Goal: Information Seeking & Learning: Compare options

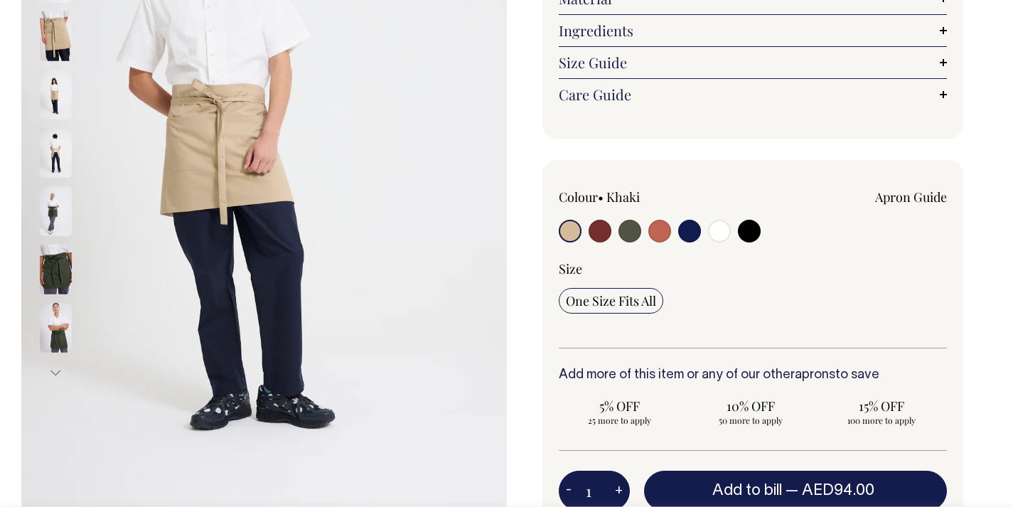
scroll to position [286, 0]
click at [685, 233] on input "radio" at bounding box center [689, 230] width 23 height 23
radio input "true"
select select "Dark Navy"
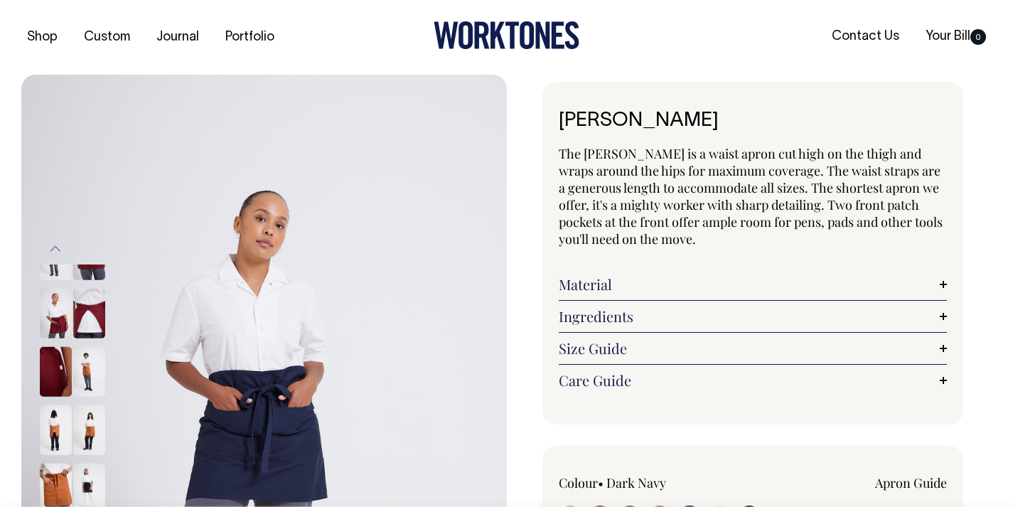
select select "Dark Navy"
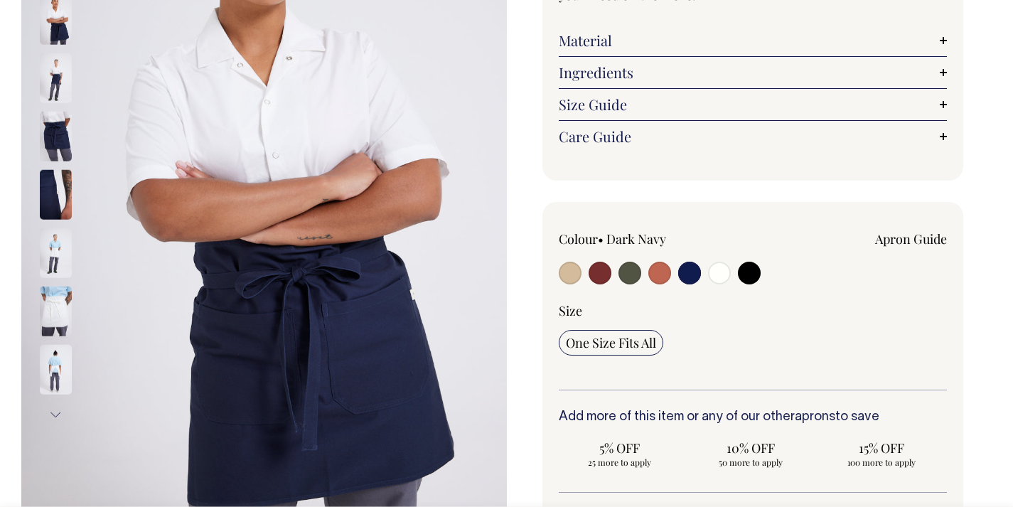
click at [61, 82] on img at bounding box center [56, 78] width 32 height 50
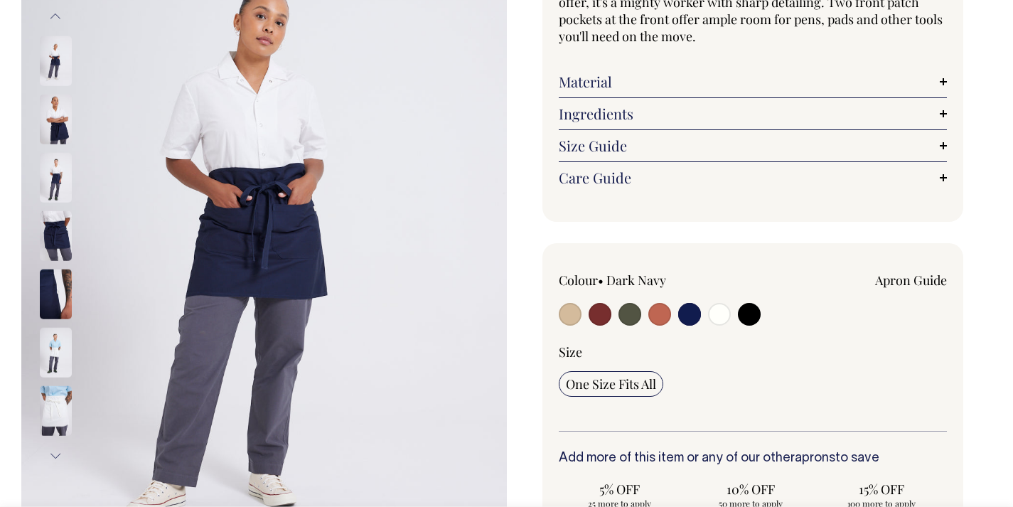
scroll to position [203, 0]
click at [657, 313] on input "radio" at bounding box center [659, 313] width 23 height 23
radio input "true"
select select "Rust"
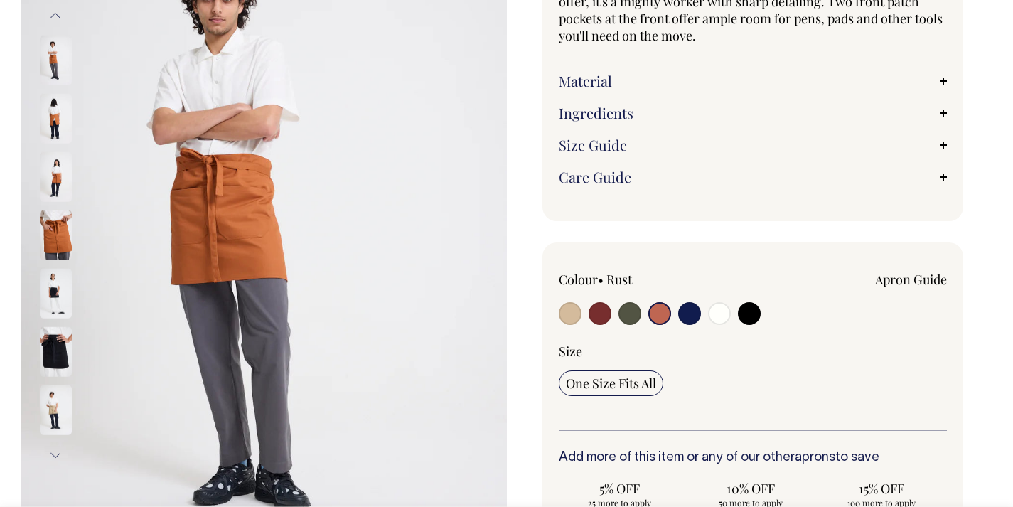
click at [637, 314] on input "radio" at bounding box center [629, 313] width 23 height 23
radio input "true"
select select "Olive"
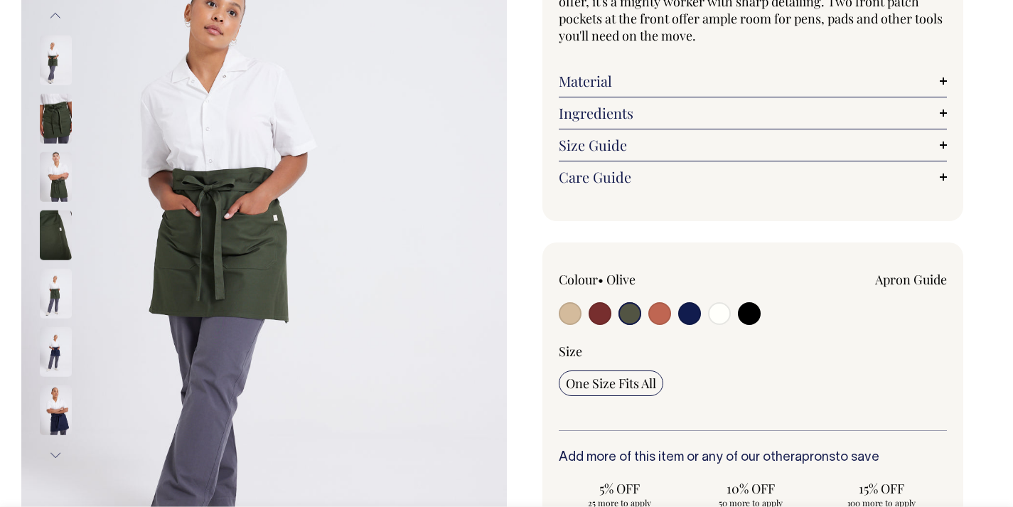
click at [602, 318] on input "radio" at bounding box center [600, 313] width 23 height 23
radio input "true"
select select "Burgundy"
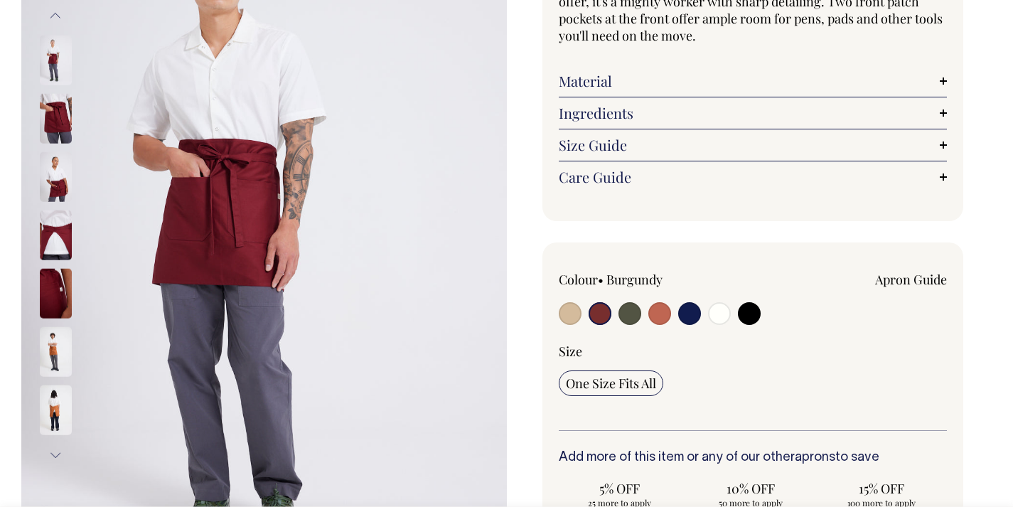
click at [661, 318] on input "radio" at bounding box center [659, 313] width 23 height 23
radio input "true"
select select "Rust"
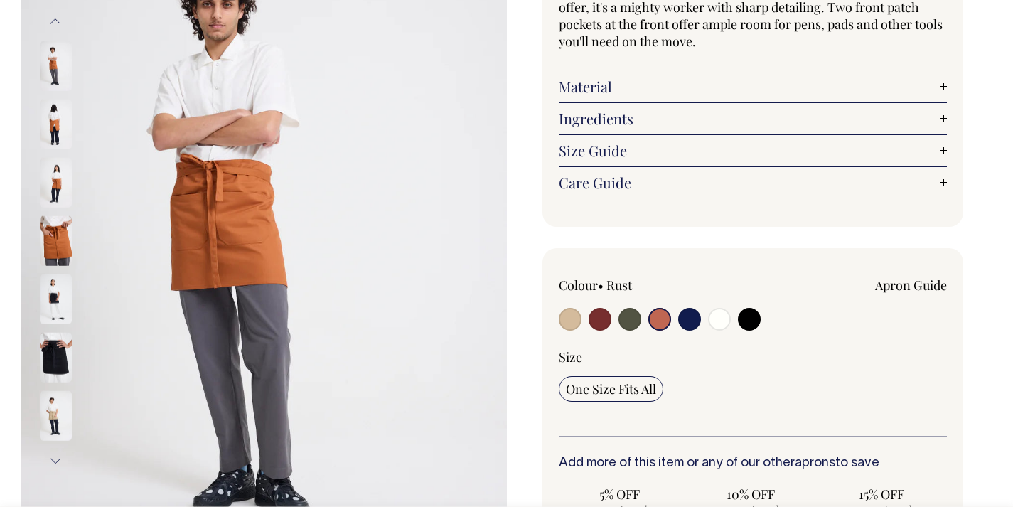
scroll to position [198, 0]
click at [749, 313] on input "radio" at bounding box center [749, 319] width 23 height 23
radio input "true"
select select "Black"
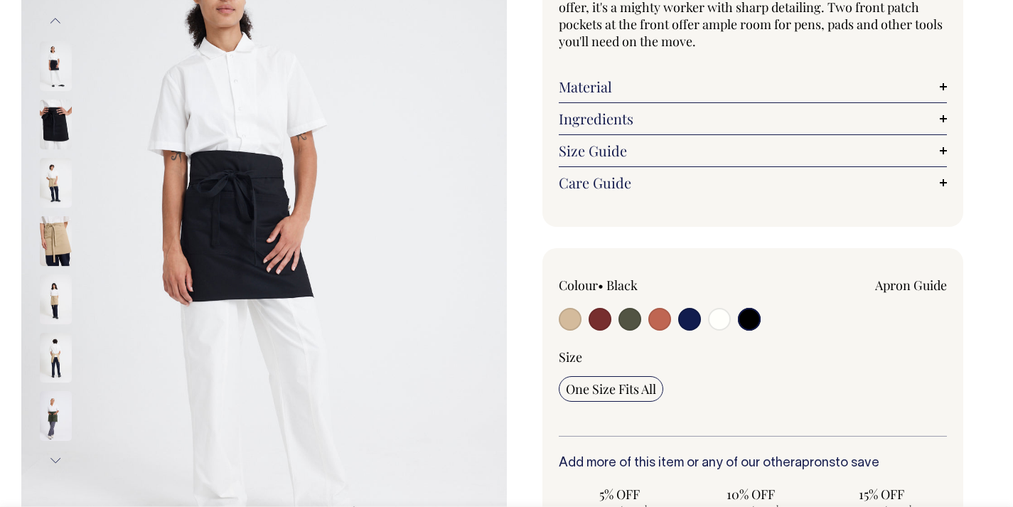
click at [720, 321] on input "radio" at bounding box center [719, 319] width 23 height 23
radio input "true"
select select "Off-White"
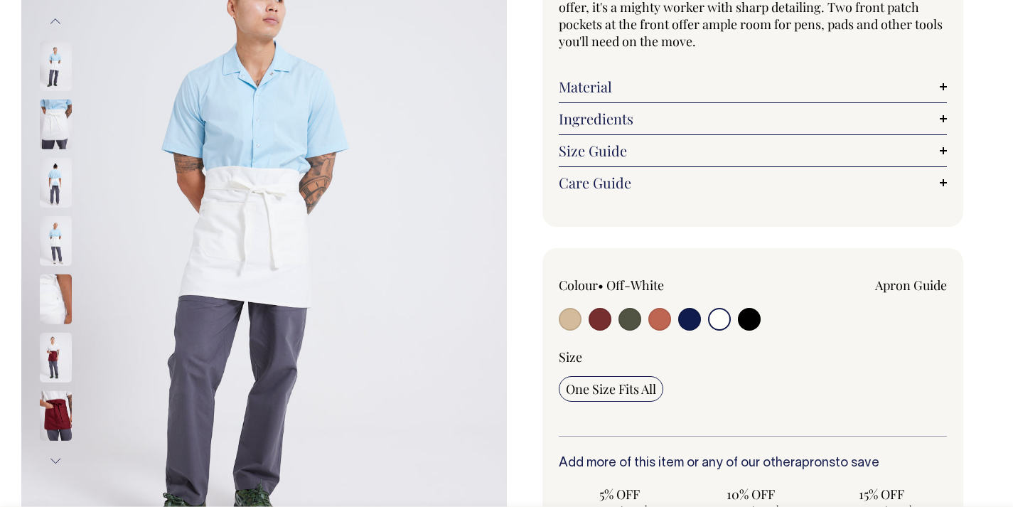
click at [557, 317] on div "Colour • Off-White Apron Guide One Size Fits All" at bounding box center [753, 503] width 422 height 511
click at [562, 317] on input "radio" at bounding box center [570, 319] width 23 height 23
radio input "true"
select select "Khaki"
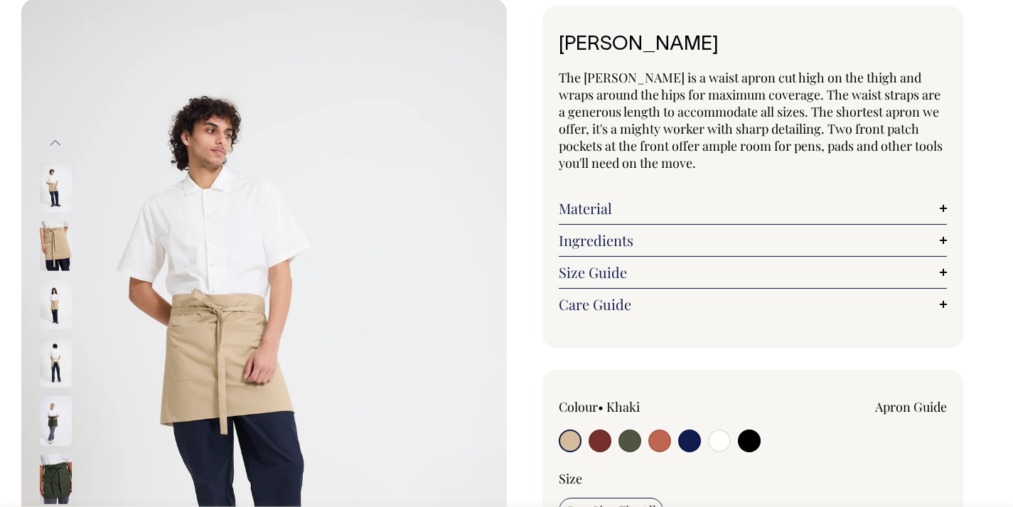
scroll to position [76, 0]
click at [717, 212] on link "Material" at bounding box center [753, 208] width 389 height 17
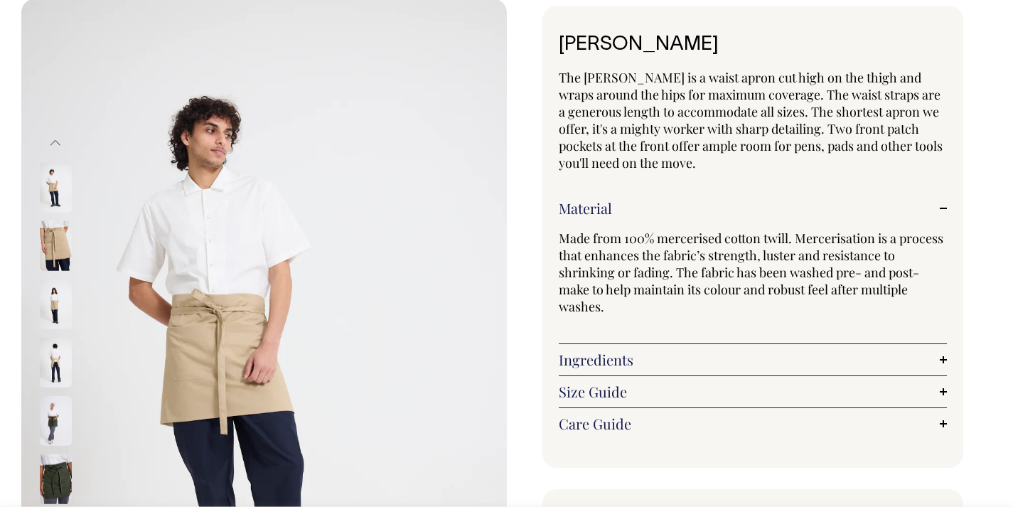
click at [717, 212] on link "Material" at bounding box center [753, 208] width 389 height 17
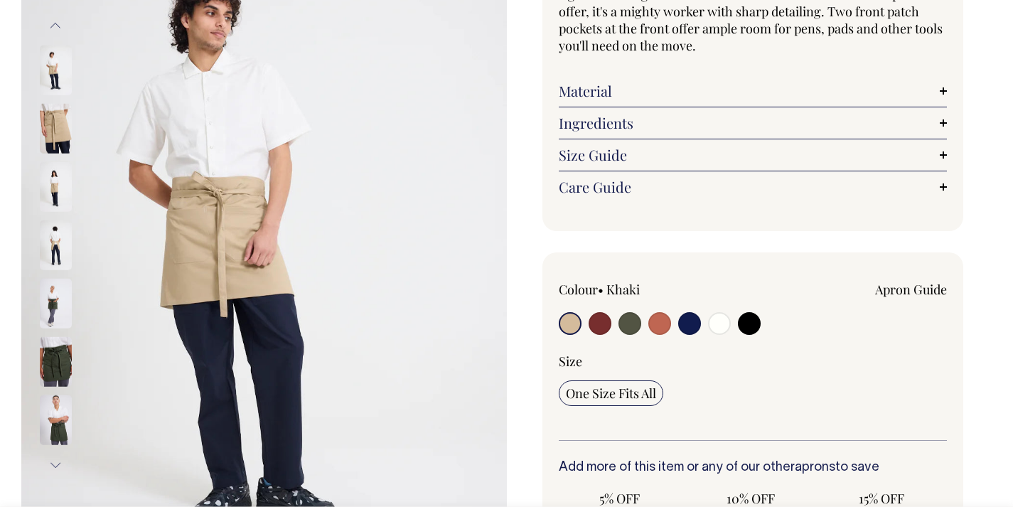
scroll to position [194, 0]
click at [690, 321] on input "radio" at bounding box center [689, 322] width 23 height 23
radio input "true"
select select "Dark Navy"
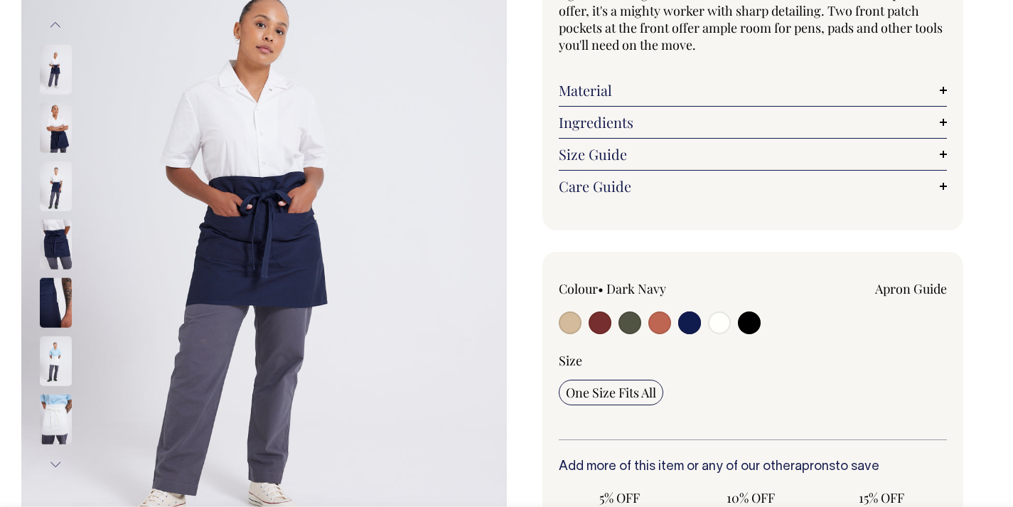
click at [58, 195] on img at bounding box center [56, 186] width 32 height 50
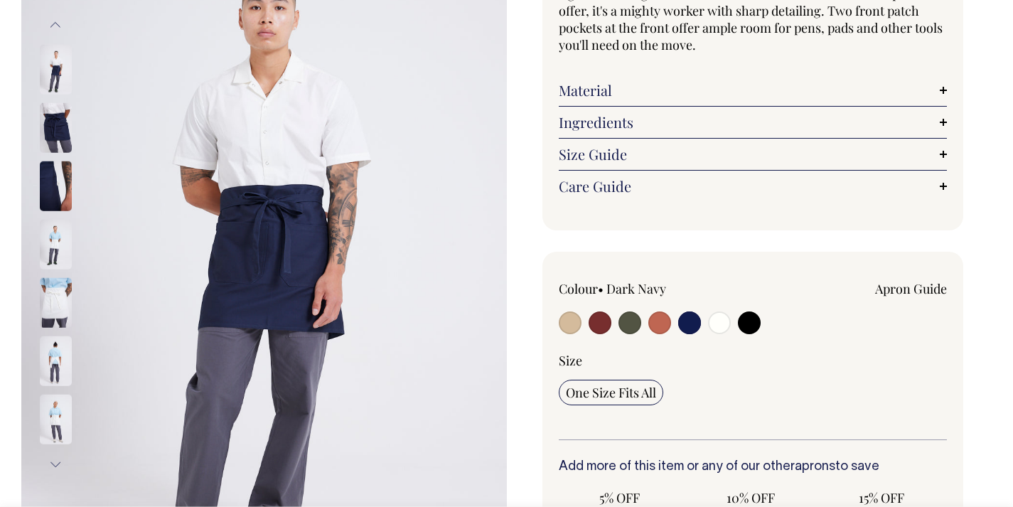
click at [59, 224] on img at bounding box center [56, 245] width 32 height 50
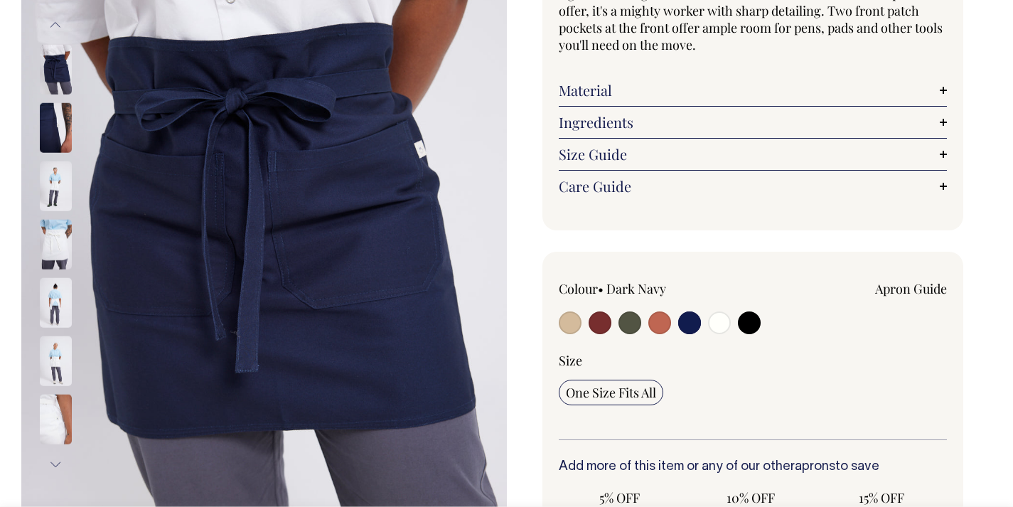
click at [57, 77] on img at bounding box center [56, 70] width 32 height 50
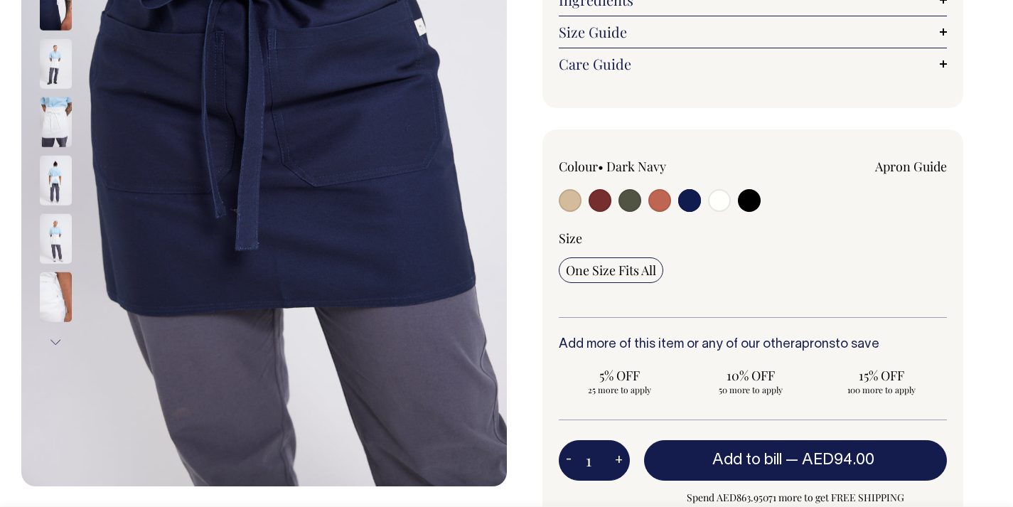
scroll to position [317, 0]
click at [695, 204] on input "radio" at bounding box center [689, 199] width 23 height 23
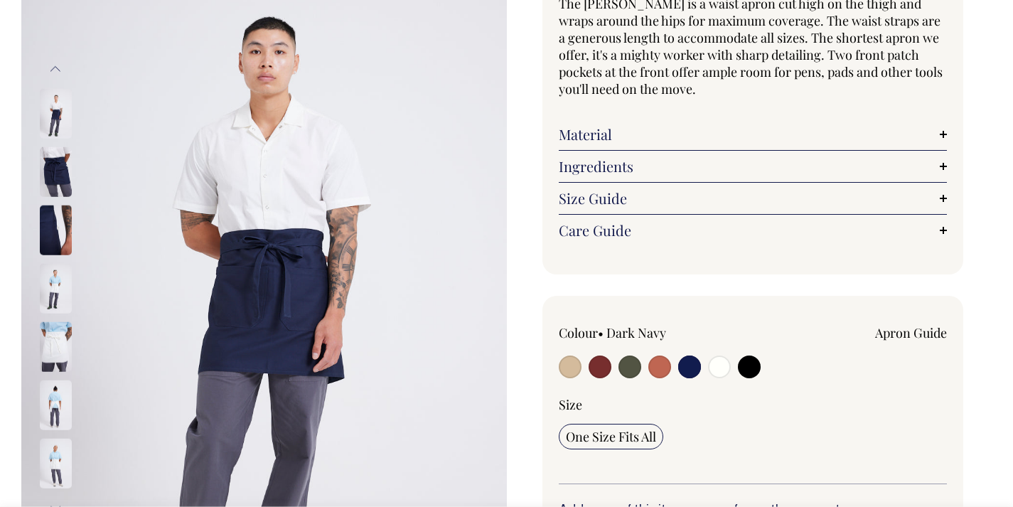
scroll to position [150, 0]
click at [59, 118] on img at bounding box center [56, 114] width 32 height 50
click at [53, 171] on img at bounding box center [56, 172] width 32 height 50
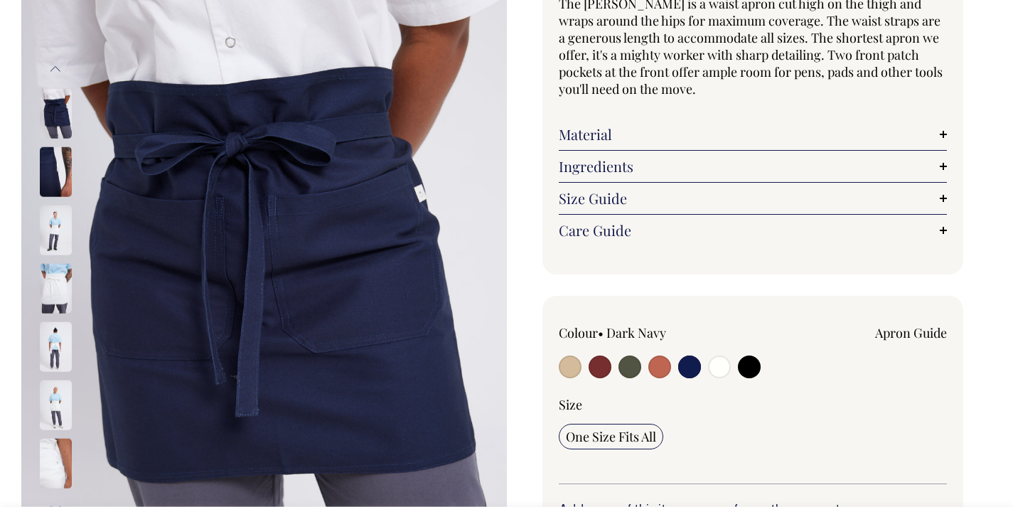
click at [65, 128] on img at bounding box center [56, 114] width 32 height 50
click at [65, 223] on img at bounding box center [56, 230] width 32 height 50
click at [55, 65] on button "Previous" at bounding box center [55, 69] width 21 height 32
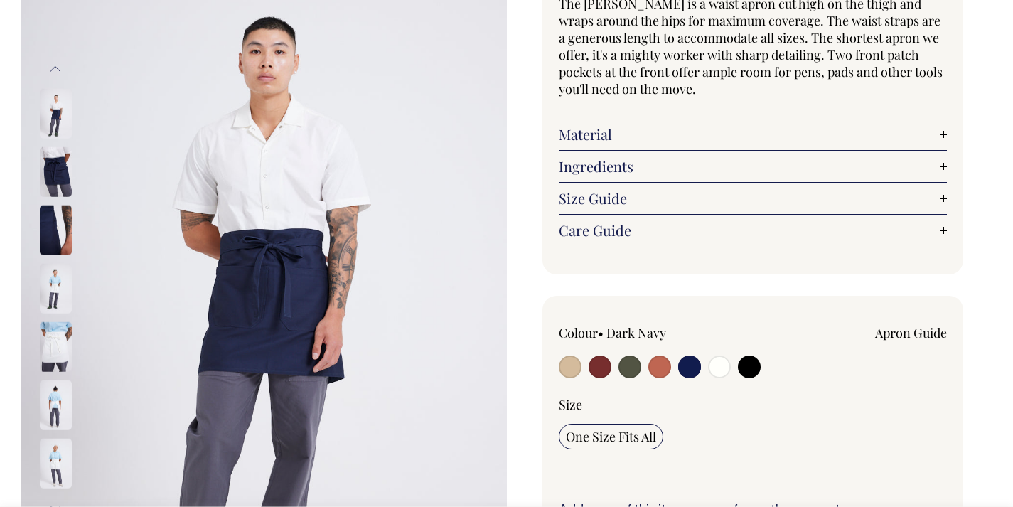
click at [55, 66] on button "Previous" at bounding box center [55, 69] width 21 height 32
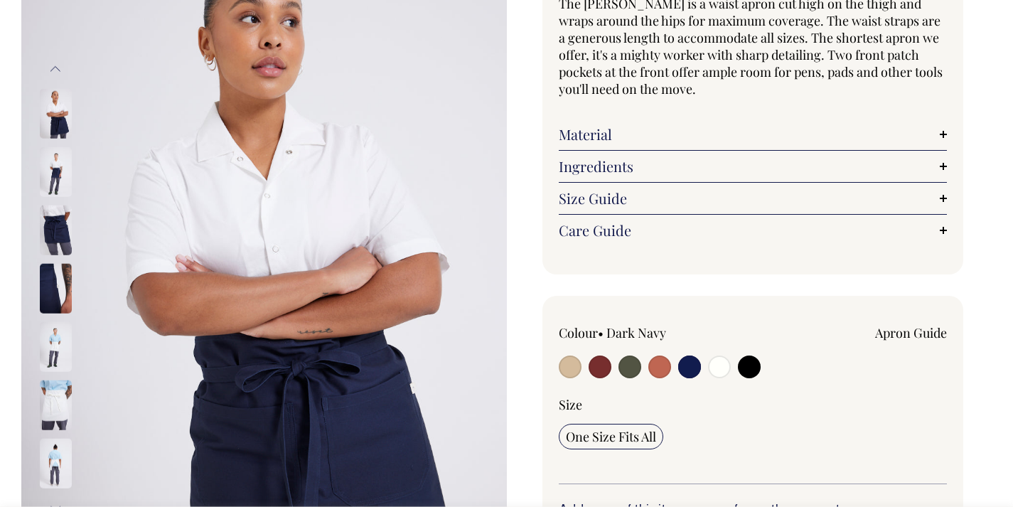
click at [55, 166] on img at bounding box center [56, 172] width 32 height 50
click at [652, 368] on input "radio" at bounding box center [659, 366] width 23 height 23
radio input "true"
select select "Rust"
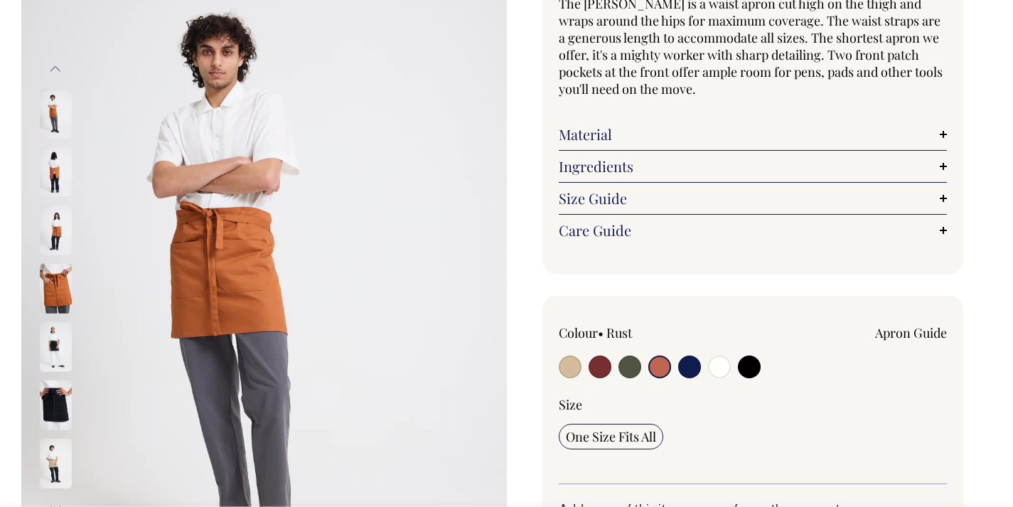
click at [572, 365] on input "radio" at bounding box center [570, 366] width 23 height 23
radio input "true"
select select "Khaki"
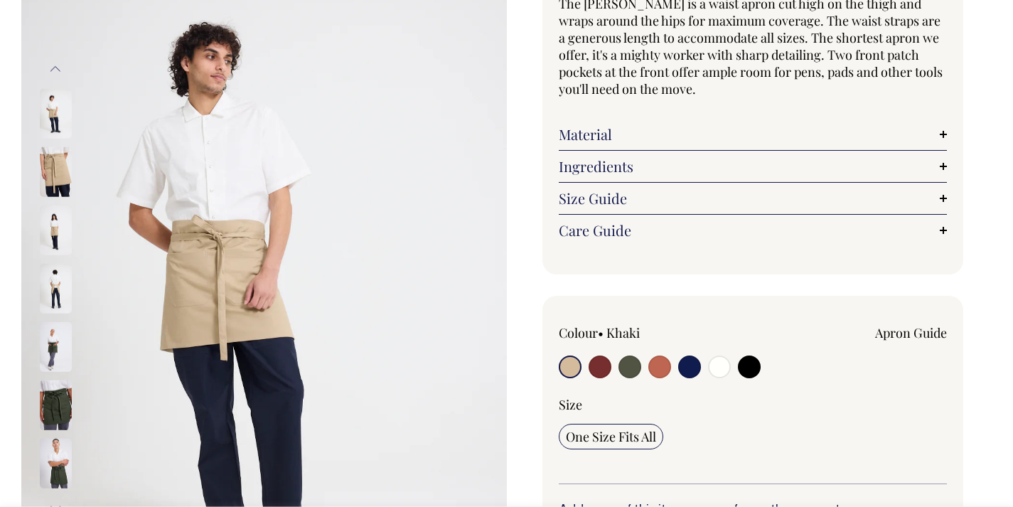
click at [599, 366] on input "radio" at bounding box center [600, 366] width 23 height 23
radio input "true"
select select "Burgundy"
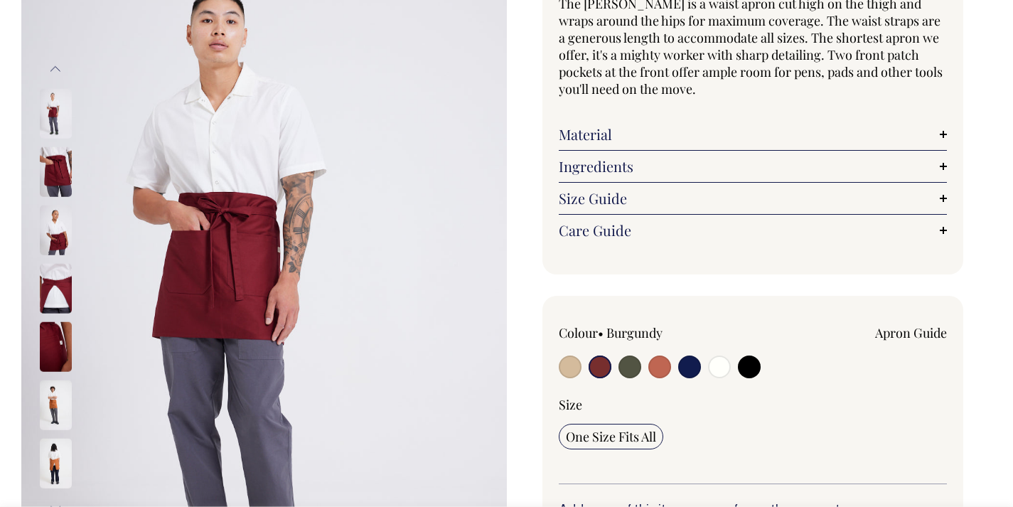
click at [637, 361] on input "radio" at bounding box center [629, 366] width 23 height 23
radio input "true"
select select "Olive"
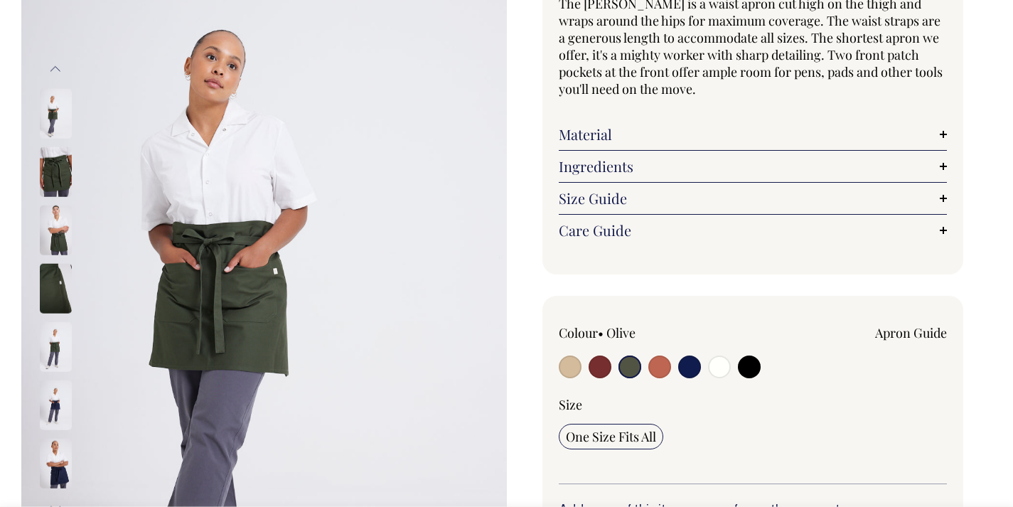
click at [653, 369] on input "radio" at bounding box center [659, 366] width 23 height 23
radio input "true"
select select "Rust"
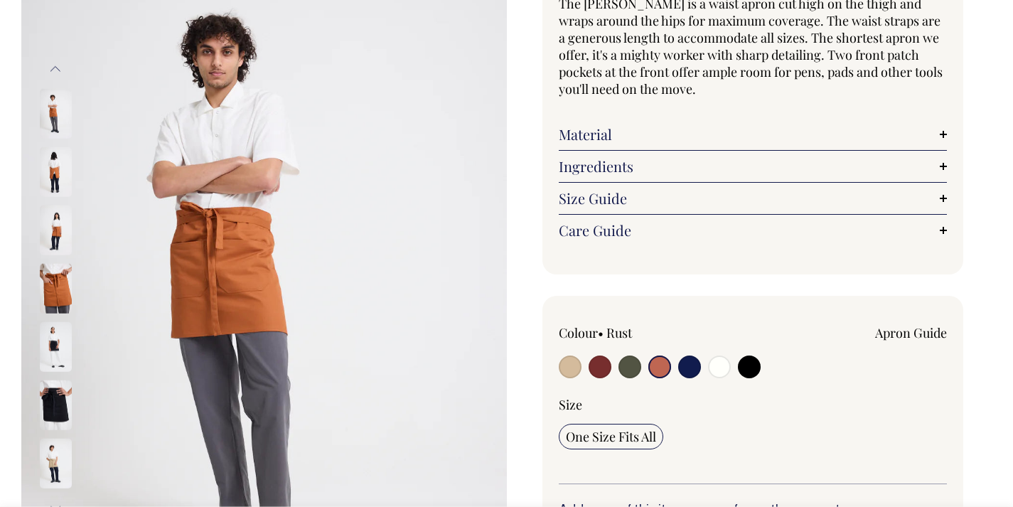
click at [689, 370] on input "radio" at bounding box center [689, 366] width 23 height 23
radio input "true"
select select "Dark Navy"
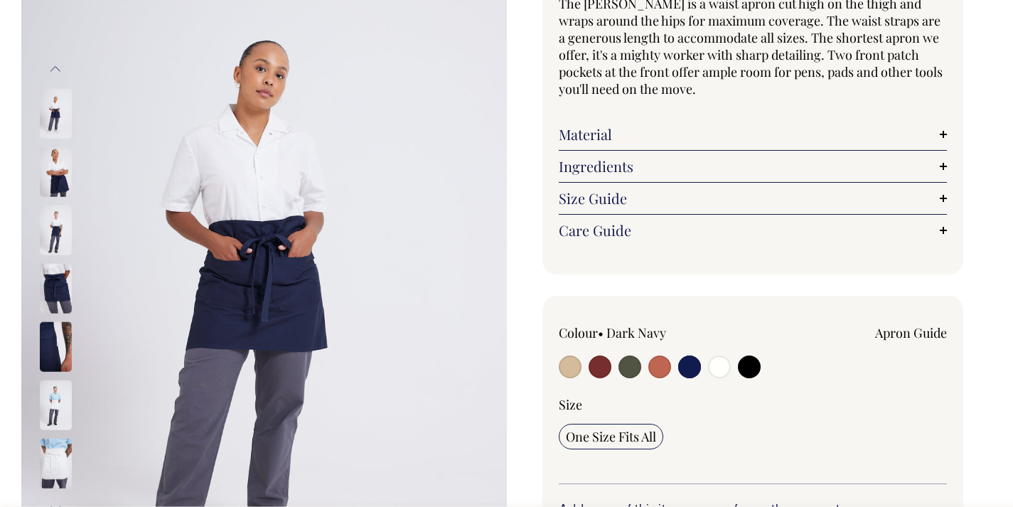
click at [667, 370] on input "radio" at bounding box center [659, 366] width 23 height 23
radio input "true"
select select "Rust"
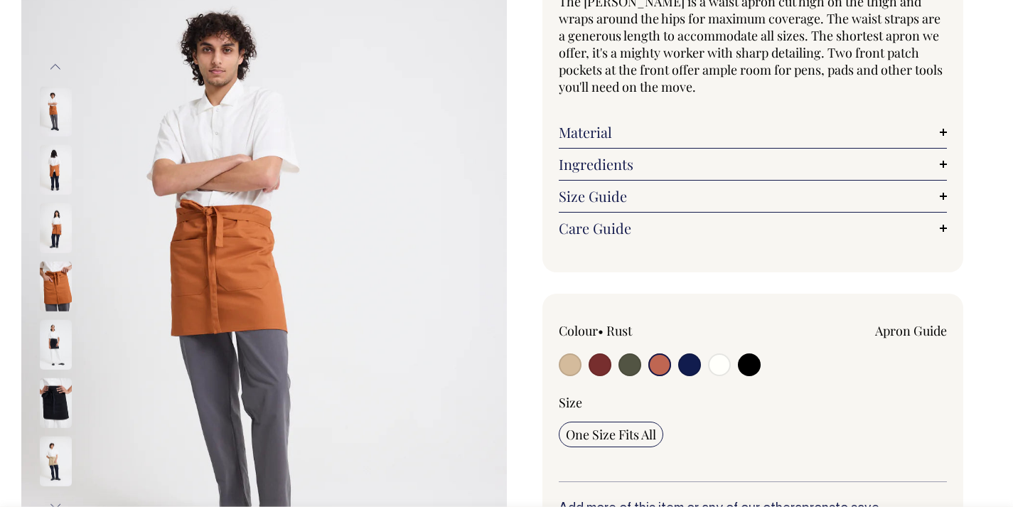
scroll to position [153, 0]
click at [697, 361] on input "radio" at bounding box center [689, 364] width 23 height 23
radio input "true"
select select "Dark Navy"
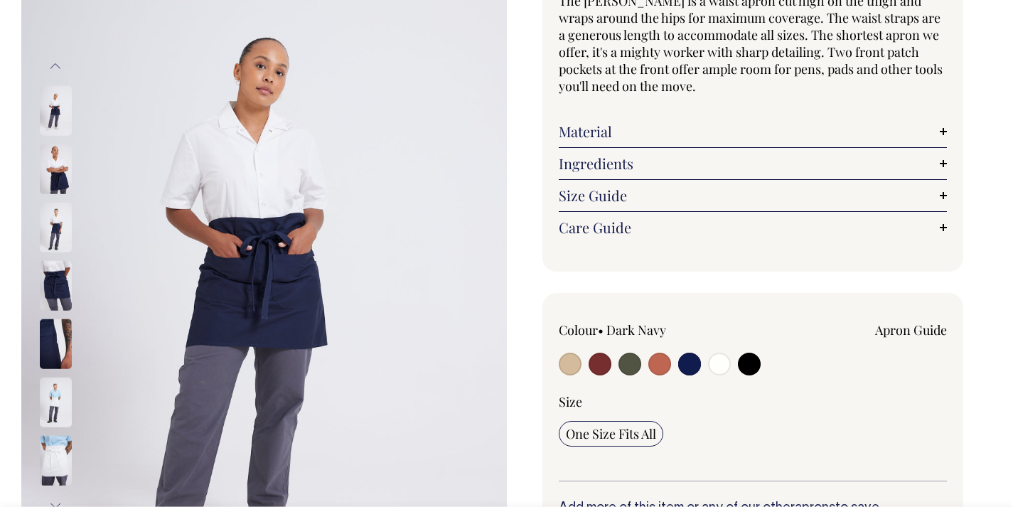
click at [667, 364] on input "radio" at bounding box center [659, 364] width 23 height 23
radio input "true"
select select "Rust"
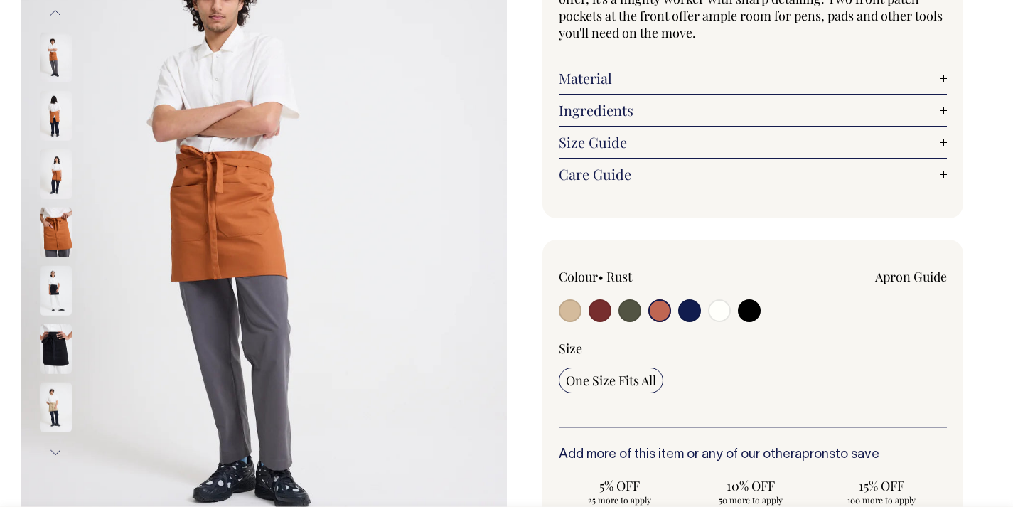
scroll to position [206, 0]
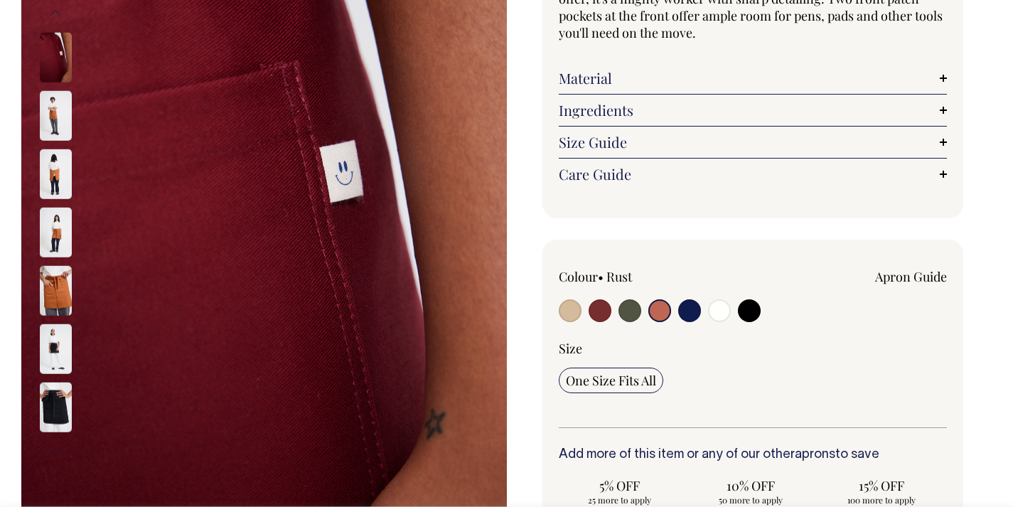
click at [625, 312] on input "radio" at bounding box center [629, 310] width 23 height 23
radio input "true"
select select "Olive"
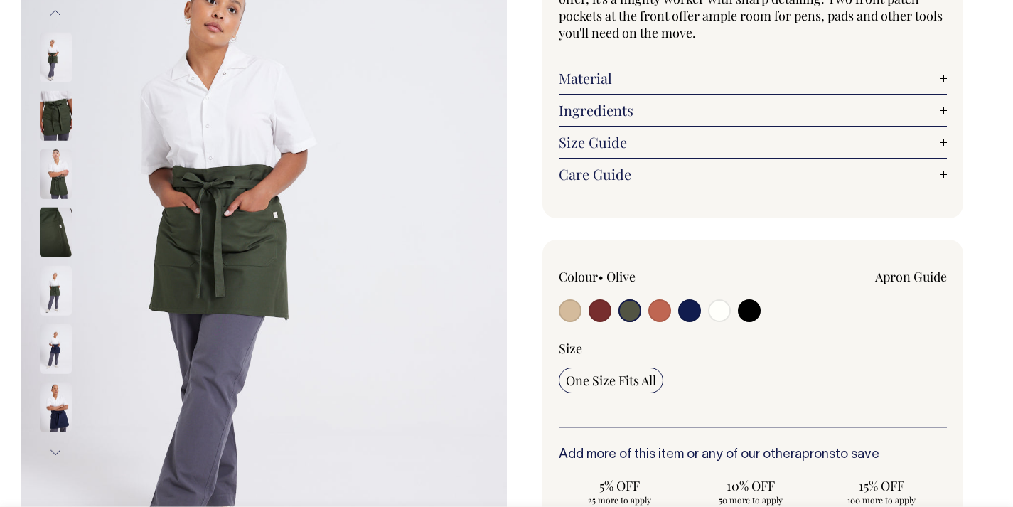
click at [602, 313] on input "radio" at bounding box center [600, 310] width 23 height 23
radio input "true"
select select "Burgundy"
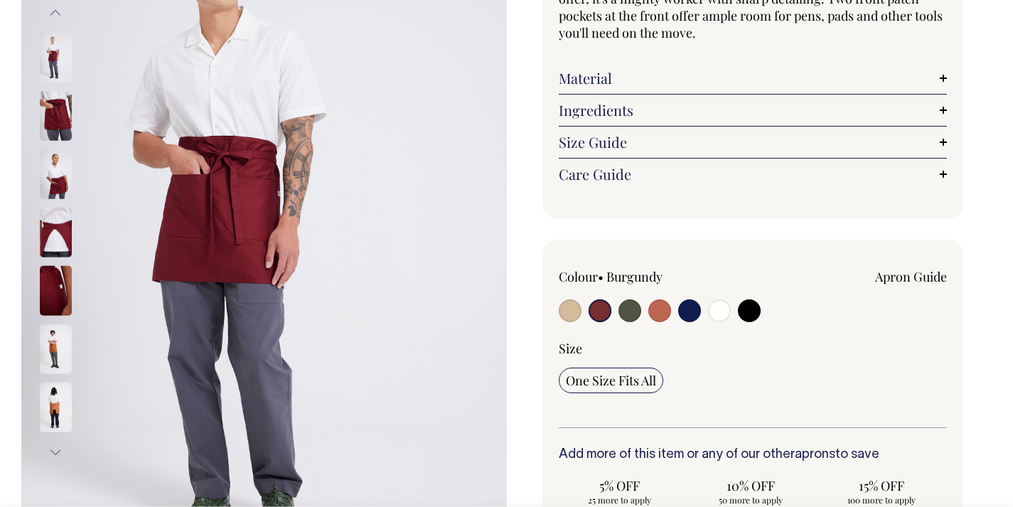
click at [665, 315] on input "radio" at bounding box center [659, 310] width 23 height 23
radio input "true"
select select "Rust"
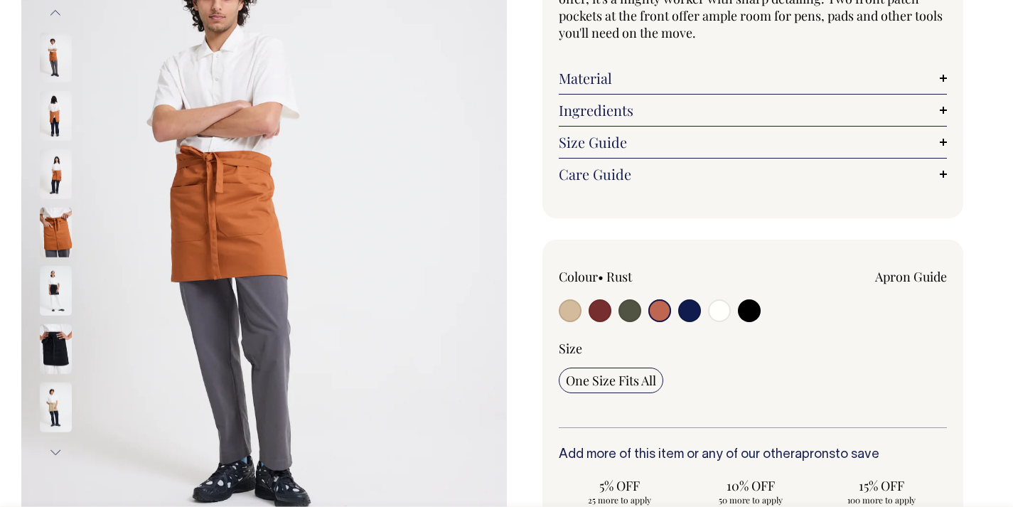
click at [680, 313] on input "radio" at bounding box center [689, 310] width 23 height 23
radio input "true"
select select "Dark Navy"
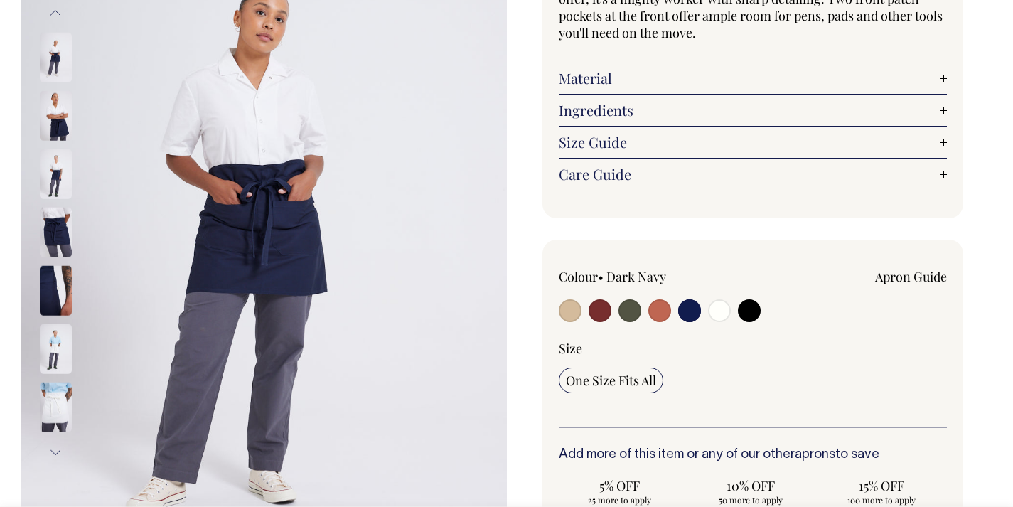
click at [668, 312] on input "radio" at bounding box center [659, 310] width 23 height 23
radio input "true"
select select "Rust"
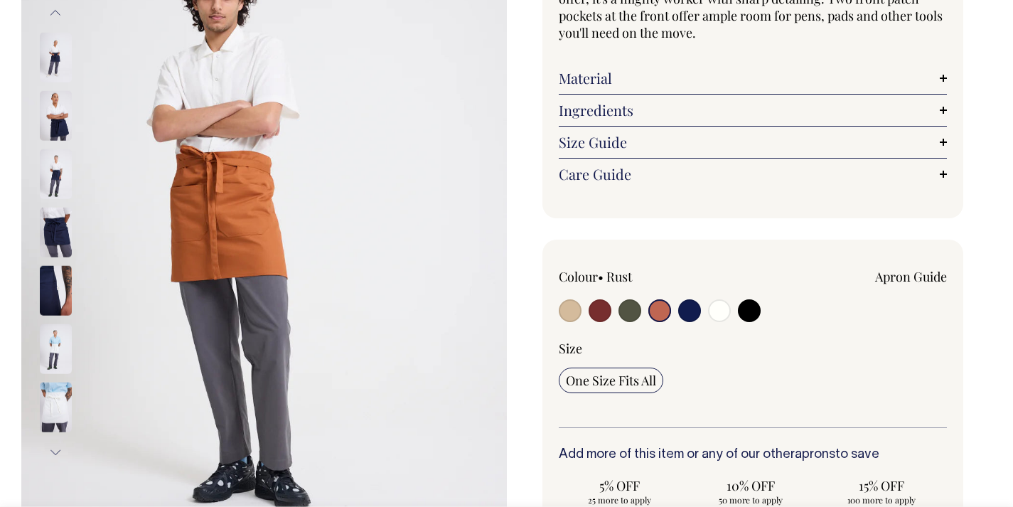
click at [696, 311] on input "radio" at bounding box center [689, 310] width 23 height 23
radio input "true"
select select "Dark Navy"
